Goal: Task Accomplishment & Management: Manage account settings

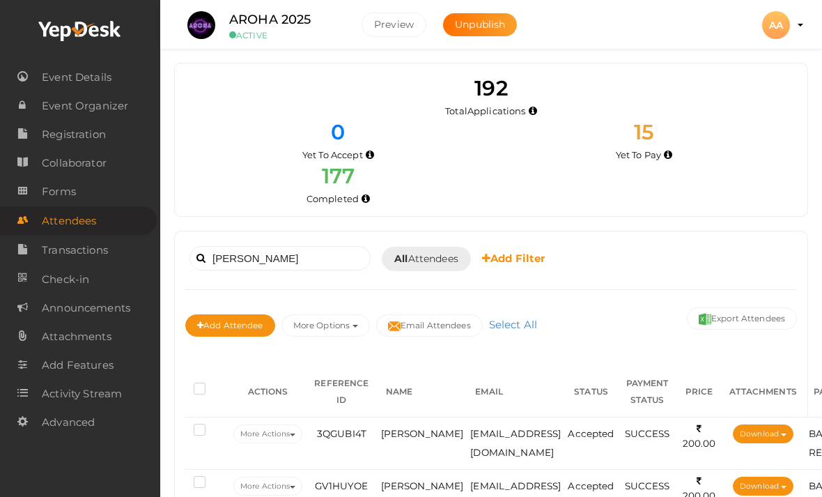
scroll to position [163, 0]
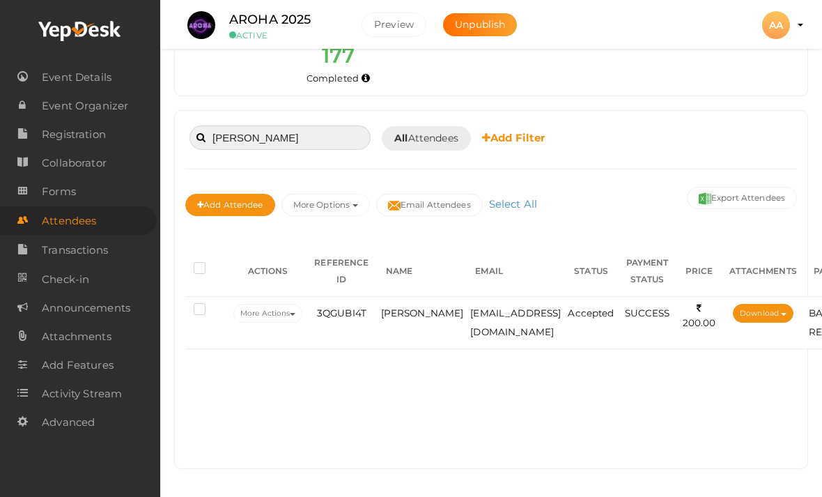
type input "[PERSON_NAME]"
click at [399, 307] on span "[PERSON_NAME]" at bounding box center [422, 312] width 83 height 11
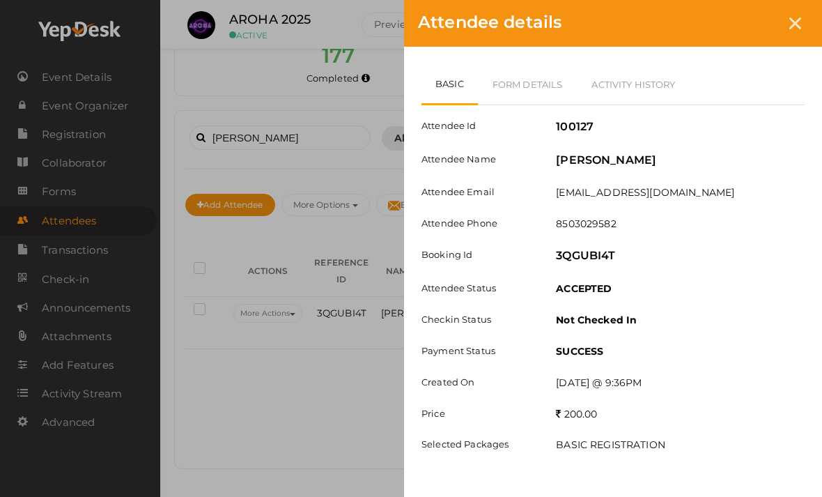
click at [527, 76] on link "Form Details" at bounding box center [528, 84] width 100 height 40
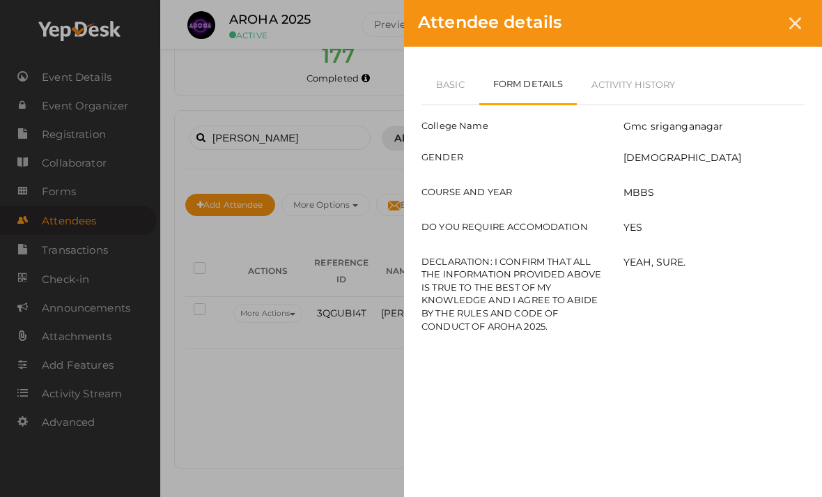
click at [450, 91] on link "Basic" at bounding box center [450, 84] width 58 height 40
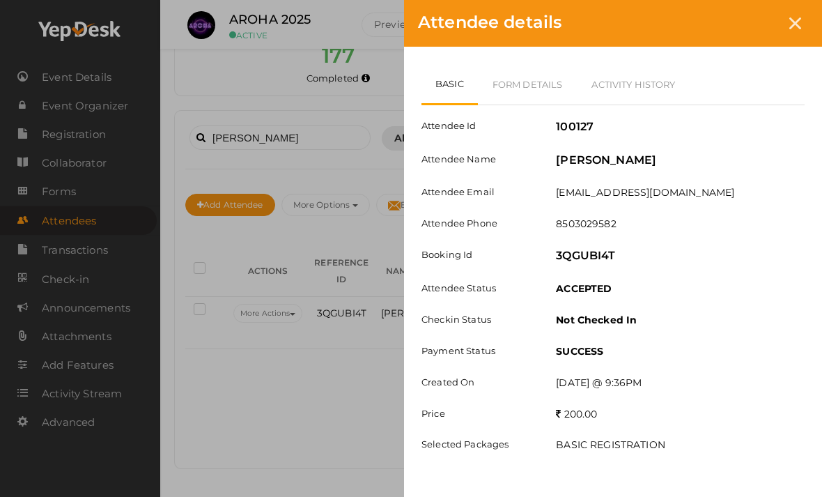
click at [801, 16] on div at bounding box center [795, 23] width 26 height 26
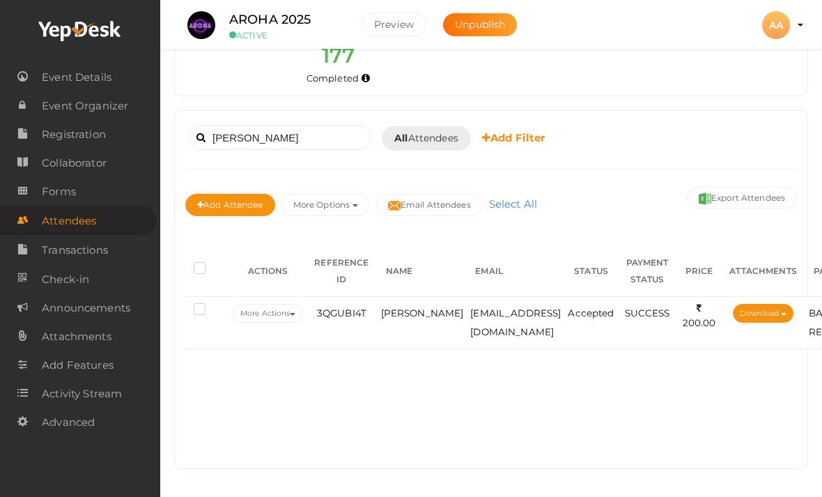
click at [76, 10] on div at bounding box center [80, 31] width 160 height 63
click at [386, 307] on span "[PERSON_NAME]" at bounding box center [422, 312] width 83 height 11
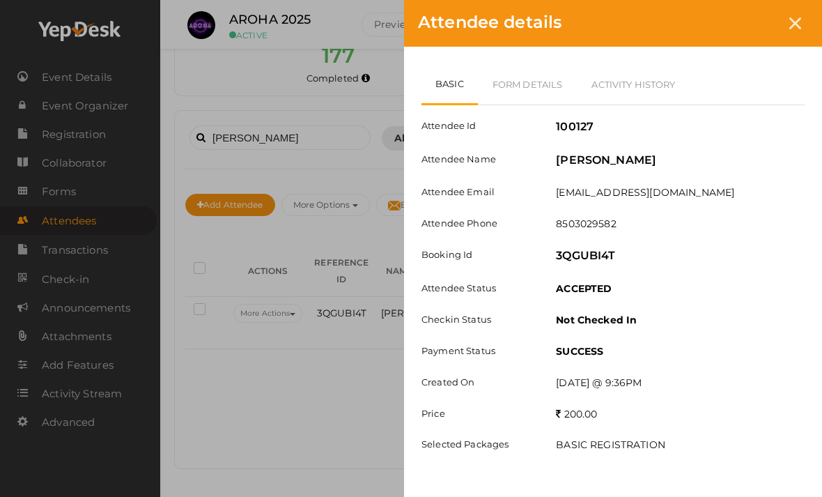
click at [530, 78] on link "Form Details" at bounding box center [528, 84] width 100 height 40
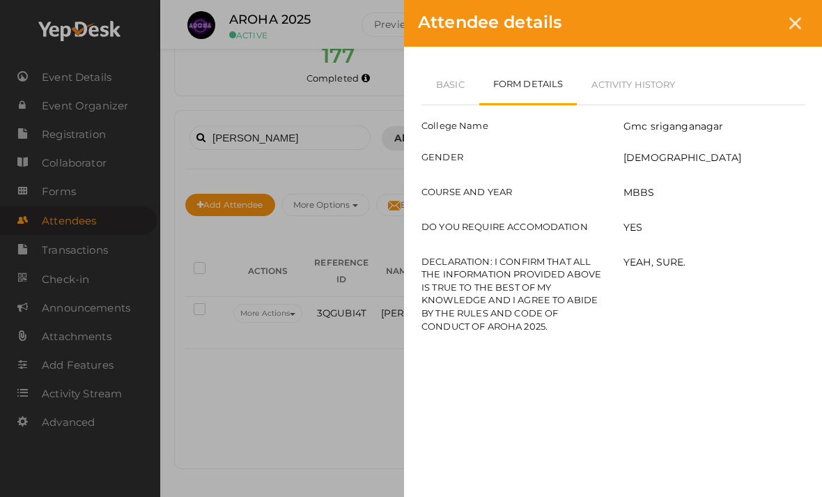
click at [441, 93] on link "Basic" at bounding box center [450, 84] width 58 height 40
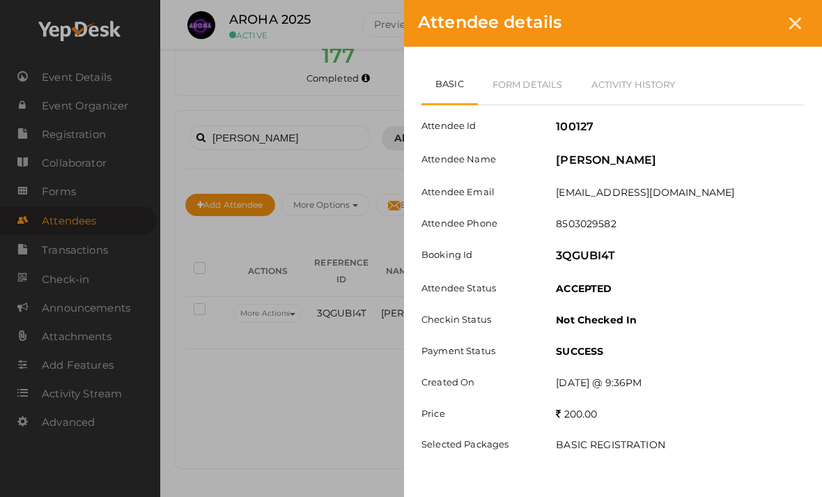
click at [797, 23] on icon at bounding box center [795, 23] width 12 height 12
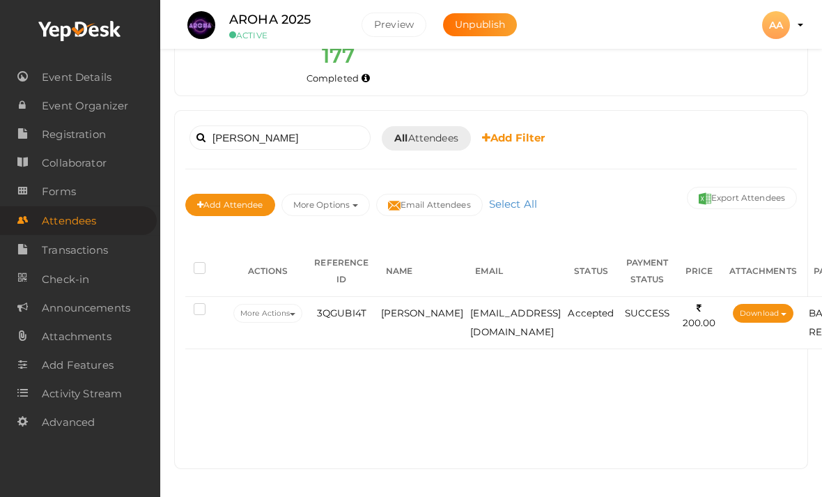
click at [467, 297] on td "[EMAIL_ADDRESS][DOMAIN_NAME]" at bounding box center [515, 323] width 97 height 52
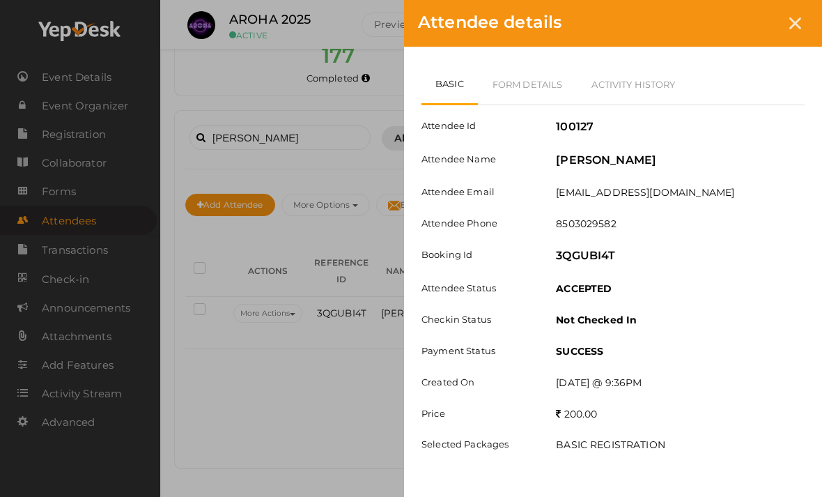
click at [570, 322] on b "Not Checked In" at bounding box center [596, 319] width 81 height 13
click at [794, 16] on div at bounding box center [795, 23] width 26 height 26
